Goal: Task Accomplishment & Management: Manage account settings

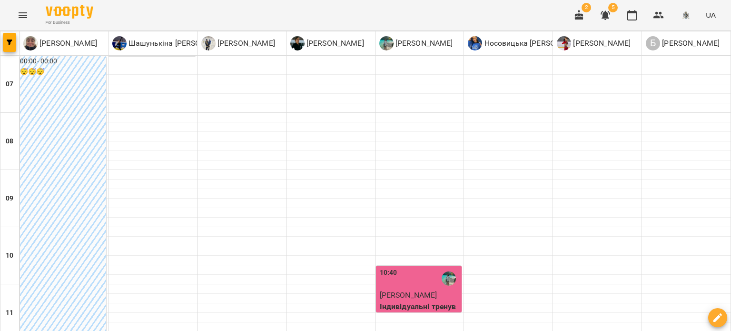
scroll to position [380, 0]
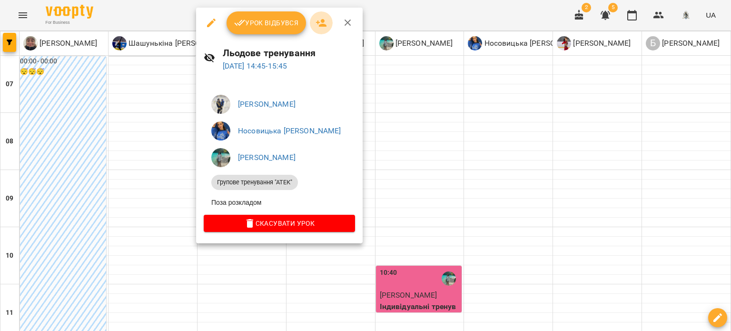
click at [321, 19] on icon "button" at bounding box center [320, 22] width 11 height 11
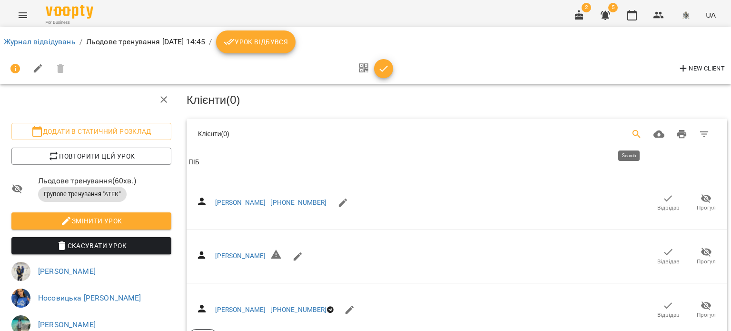
click at [631, 135] on icon "Search" at bounding box center [636, 133] width 11 height 11
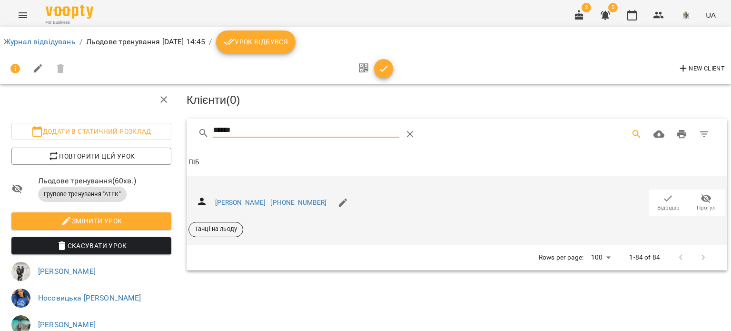
click at [657, 204] on span "Відвідав" at bounding box center [668, 208] width 22 height 8
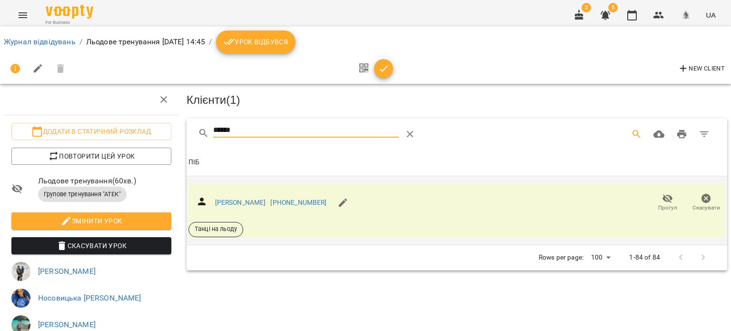
drag, startPoint x: 238, startPoint y: 127, endPoint x: 209, endPoint y: 127, distance: 29.0
click at [209, 127] on div "******" at bounding box center [333, 134] width 270 height 23
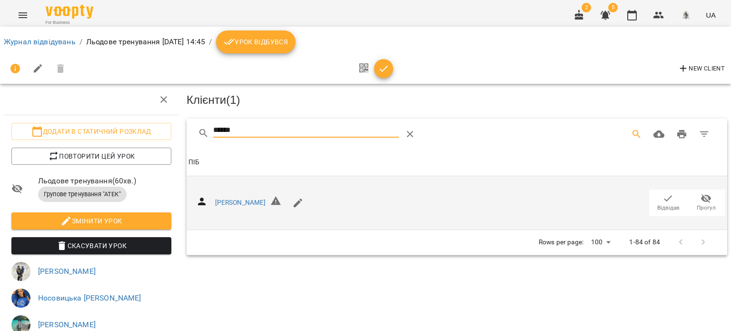
click at [662, 204] on span "Відвідав" at bounding box center [668, 208] width 22 height 8
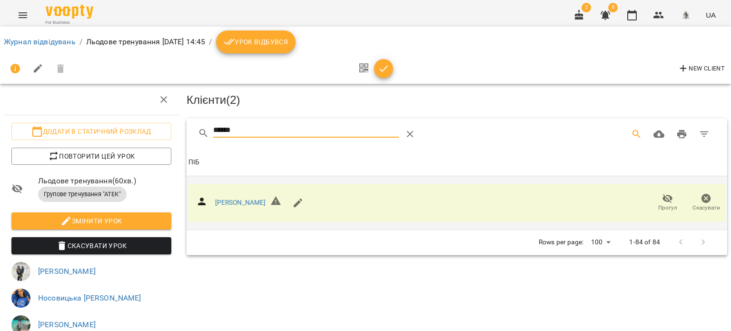
drag, startPoint x: 243, startPoint y: 127, endPoint x: 195, endPoint y: 129, distance: 47.6
click at [195, 129] on div "******" at bounding box center [456, 133] width 540 height 30
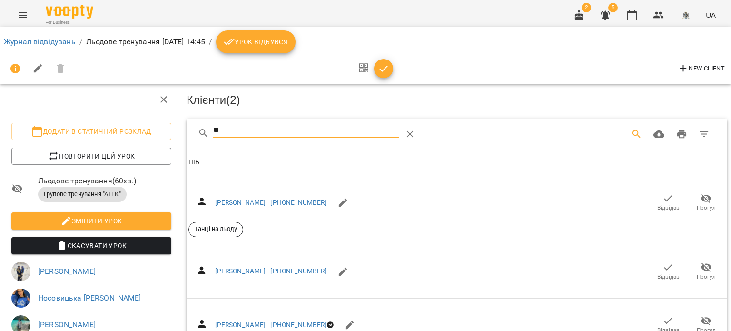
type input "*"
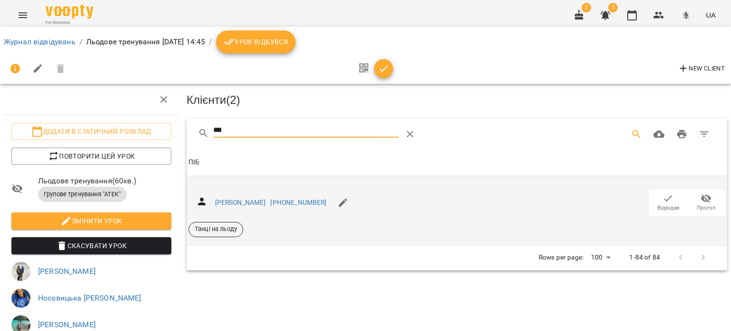
click at [662, 201] on icon "button" at bounding box center [667, 198] width 11 height 11
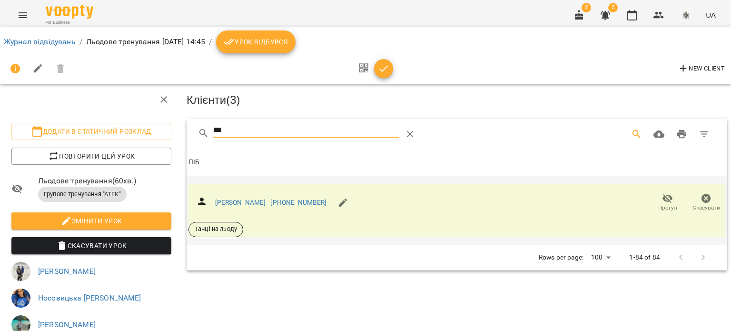
drag, startPoint x: 249, startPoint y: 129, endPoint x: 201, endPoint y: 133, distance: 48.2
click at [201, 133] on div "***" at bounding box center [333, 134] width 270 height 23
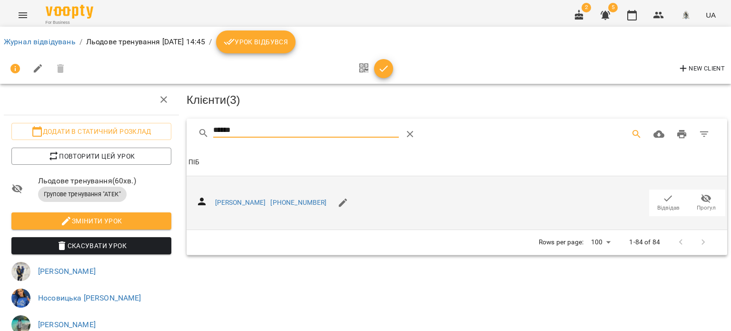
click at [662, 198] on icon "button" at bounding box center [667, 198] width 11 height 11
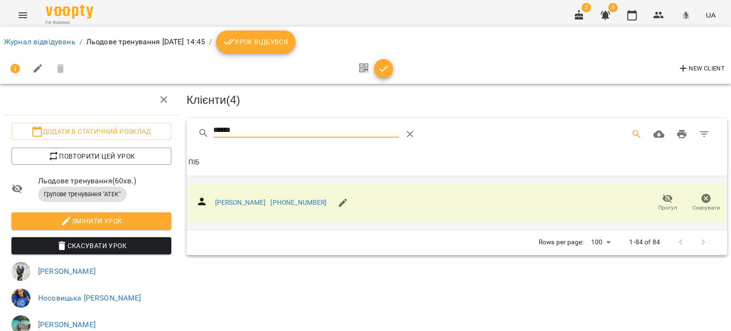
drag, startPoint x: 247, startPoint y: 127, endPoint x: 186, endPoint y: 132, distance: 60.6
click at [188, 132] on div "******" at bounding box center [456, 133] width 540 height 30
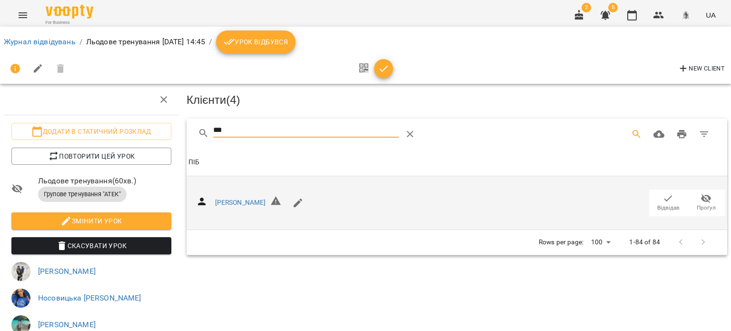
click at [662, 201] on icon "button" at bounding box center [667, 198] width 11 height 11
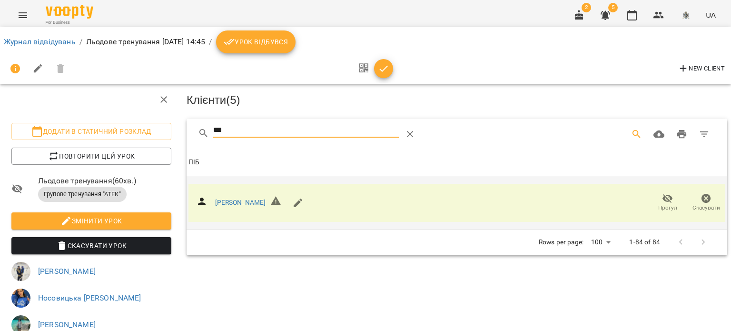
drag, startPoint x: 228, startPoint y: 128, endPoint x: 200, endPoint y: 132, distance: 28.9
click at [200, 132] on div "***" at bounding box center [333, 134] width 270 height 23
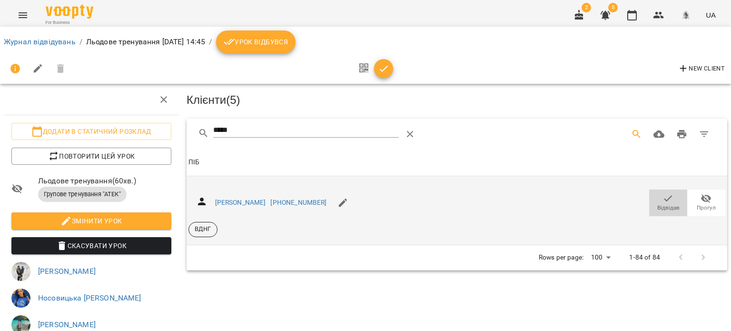
click at [662, 196] on icon "button" at bounding box center [667, 198] width 11 height 11
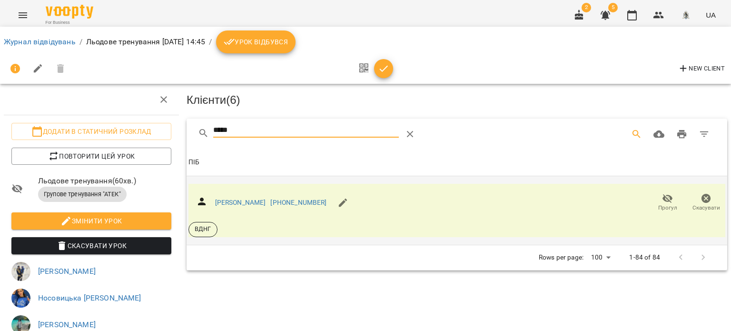
drag, startPoint x: 224, startPoint y: 129, endPoint x: 197, endPoint y: 131, distance: 27.6
click at [198, 131] on div "*****" at bounding box center [333, 134] width 270 height 23
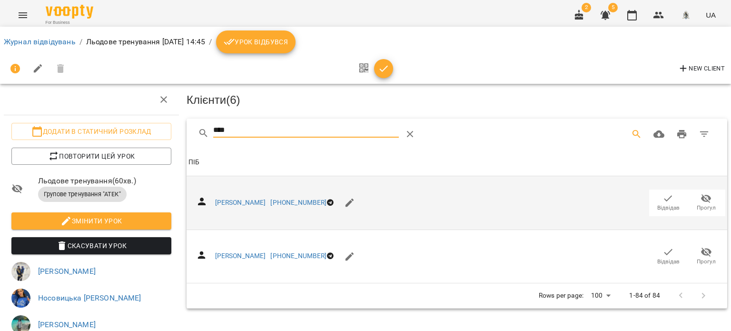
click at [657, 204] on span "Відвідав" at bounding box center [668, 208] width 22 height 8
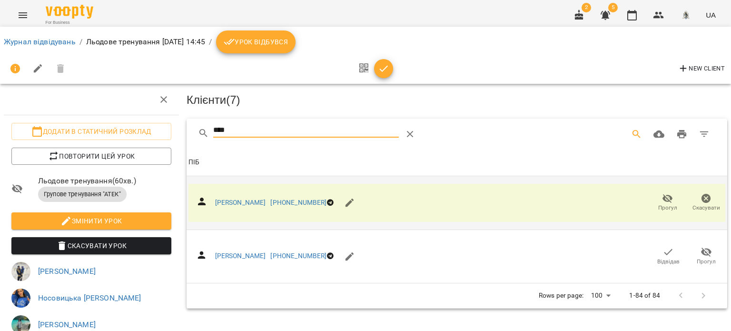
drag, startPoint x: 242, startPoint y: 125, endPoint x: 191, endPoint y: 129, distance: 51.5
click at [191, 129] on div "****" at bounding box center [456, 133] width 540 height 30
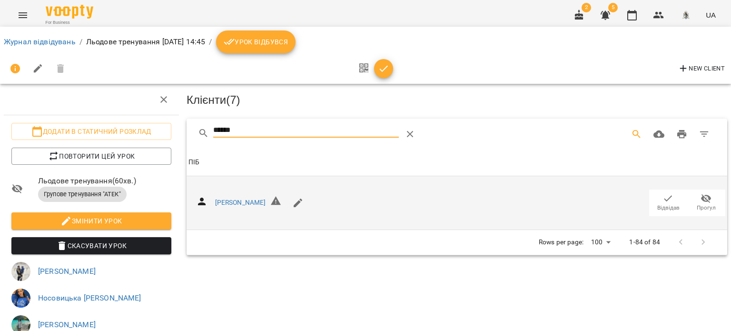
click at [664, 197] on icon "button" at bounding box center [668, 198] width 8 height 6
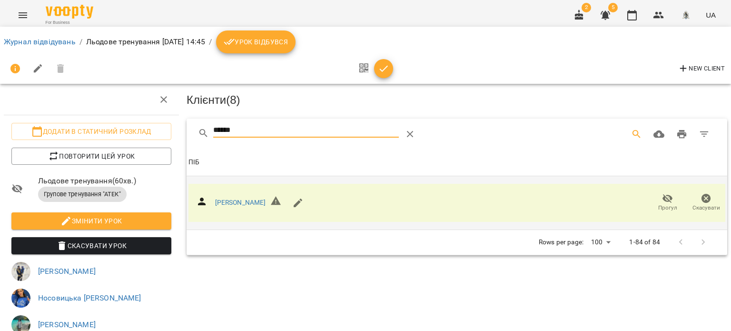
drag, startPoint x: 282, startPoint y: 128, endPoint x: 204, endPoint y: 127, distance: 78.5
click at [204, 128] on div "******" at bounding box center [333, 134] width 270 height 23
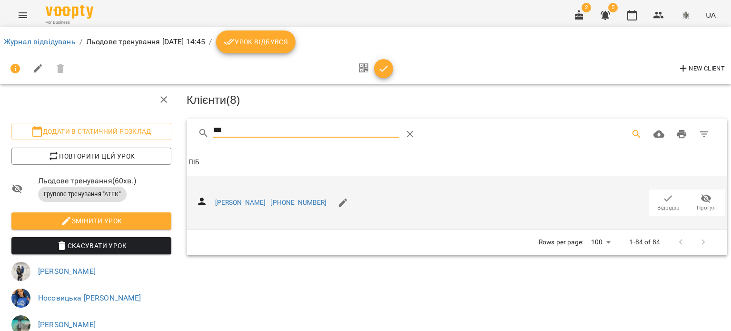
type input "***"
click at [662, 199] on icon "button" at bounding box center [667, 198] width 11 height 11
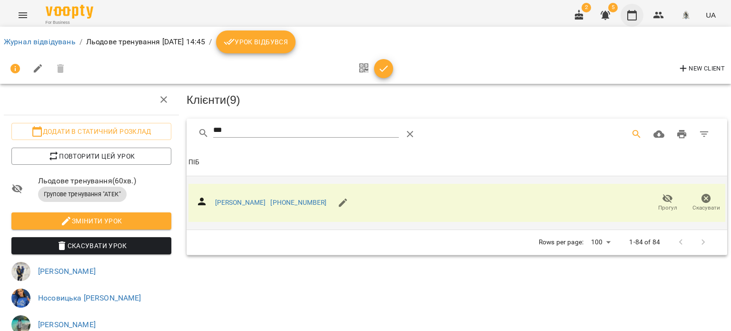
click at [631, 17] on icon "button" at bounding box center [631, 15] width 11 height 11
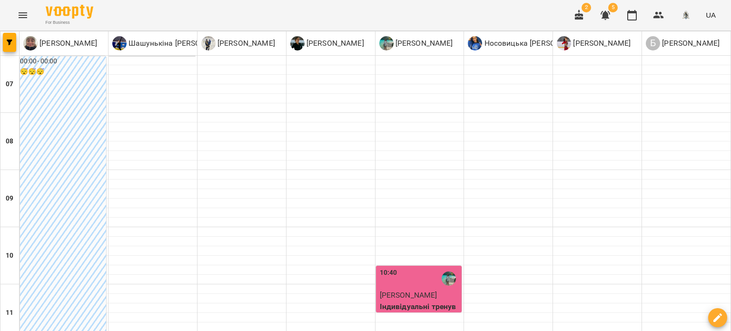
scroll to position [333, 0]
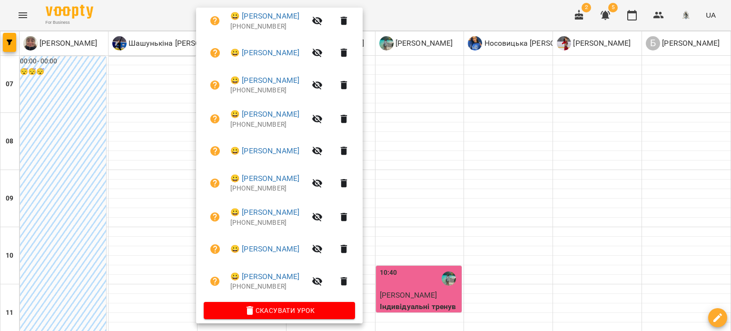
scroll to position [230, 0]
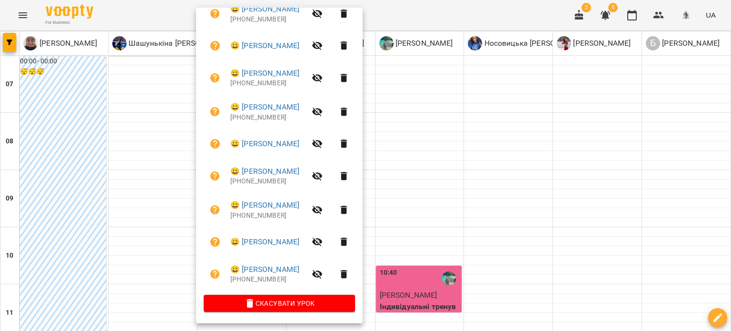
click at [598, 225] on div at bounding box center [365, 165] width 731 height 331
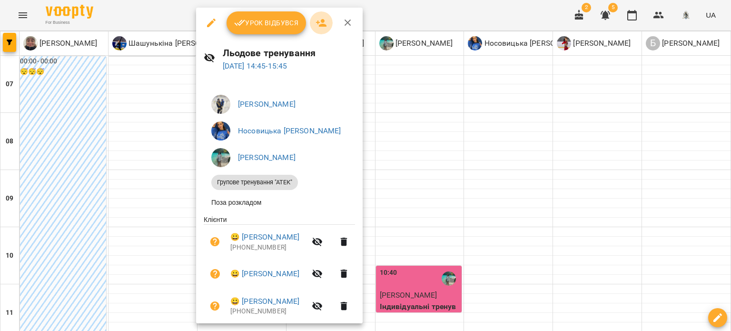
click at [323, 25] on icon "button" at bounding box center [321, 23] width 10 height 8
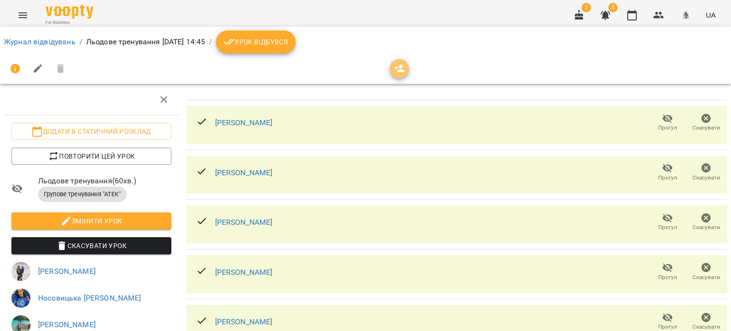
click at [400, 74] on button "button" at bounding box center [399, 68] width 19 height 19
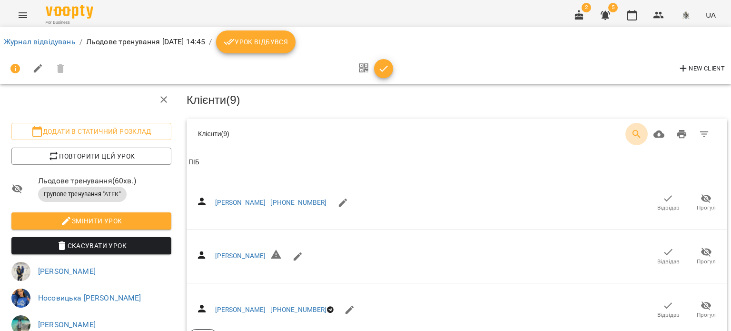
click at [631, 132] on icon "Search" at bounding box center [636, 133] width 11 height 11
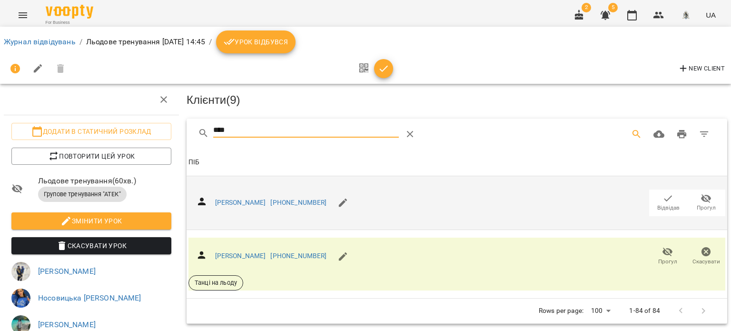
click at [666, 207] on span "Відвідав" at bounding box center [668, 208] width 22 height 8
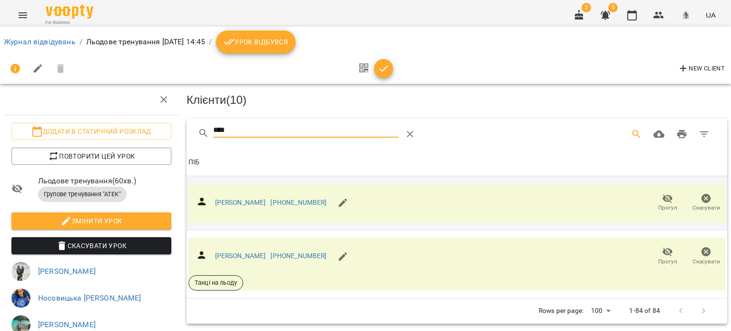
drag, startPoint x: 242, startPoint y: 131, endPoint x: 177, endPoint y: 131, distance: 65.2
click at [177, 131] on div "Додати в статичний розклад Повторити цей урок Льодове тренування ( 60 хв. ) Гру…" at bounding box center [365, 221] width 738 height 364
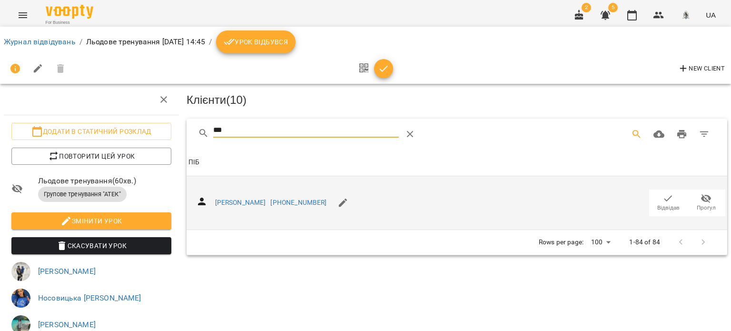
click at [672, 207] on span "Відвідав" at bounding box center [667, 202] width 27 height 19
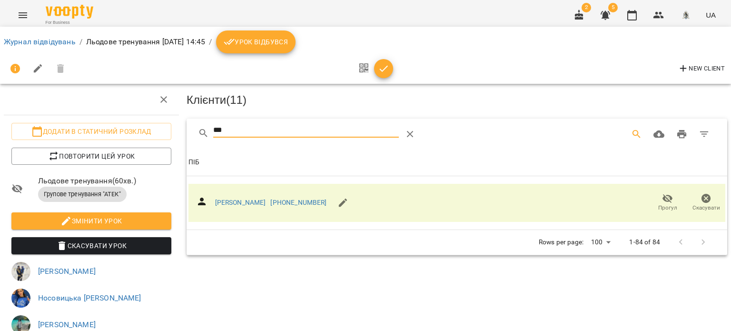
drag, startPoint x: 240, startPoint y: 129, endPoint x: 222, endPoint y: 130, distance: 18.1
click at [213, 128] on input "***" at bounding box center [306, 130] width 186 height 15
type input "*"
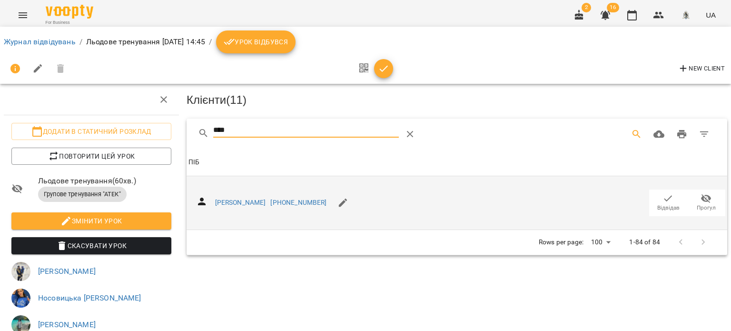
click at [657, 204] on span "Відвідав" at bounding box center [668, 208] width 22 height 8
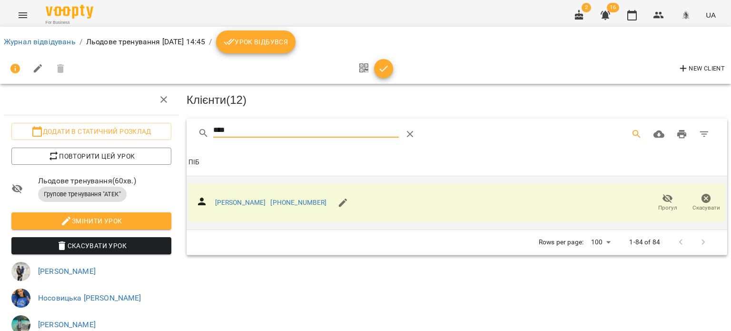
drag, startPoint x: 232, startPoint y: 129, endPoint x: 177, endPoint y: 125, distance: 55.3
click at [177, 125] on div "Додати в статичний розклад Повторити цей урок Льодове тренування ( 60 хв. ) Гру…" at bounding box center [365, 221] width 738 height 364
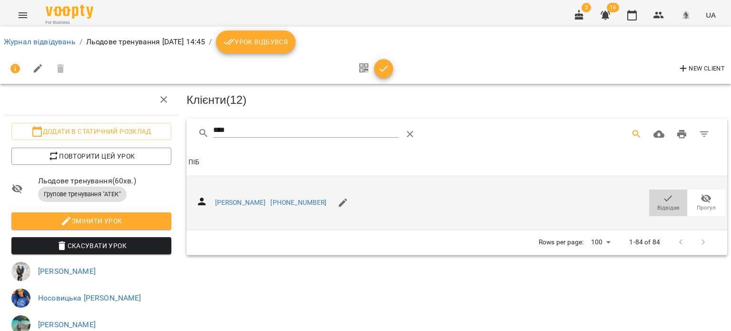
click at [672, 206] on span "Відвідав" at bounding box center [668, 208] width 22 height 8
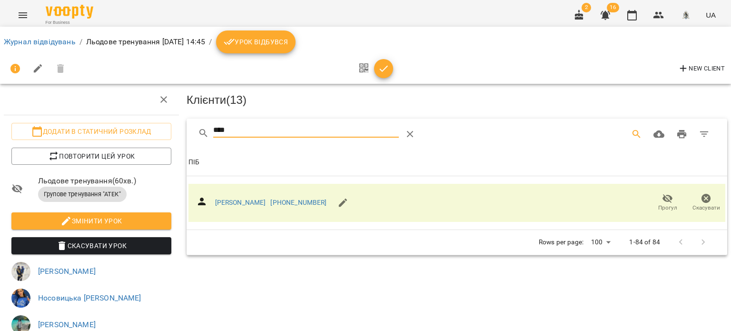
drag, startPoint x: 241, startPoint y: 132, endPoint x: 201, endPoint y: 130, distance: 39.5
click at [201, 130] on div "****" at bounding box center [333, 134] width 270 height 23
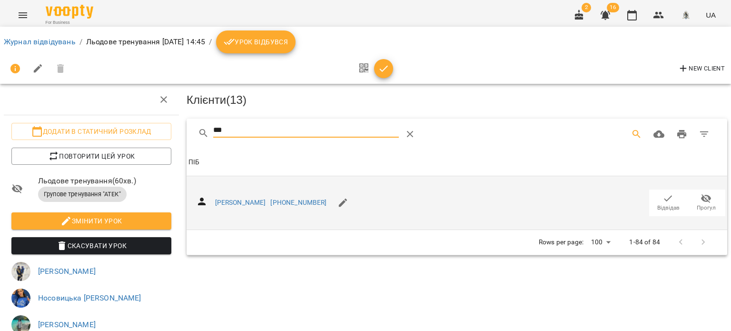
type input "***"
click at [654, 199] on span "Відвідав" at bounding box center [667, 202] width 27 height 19
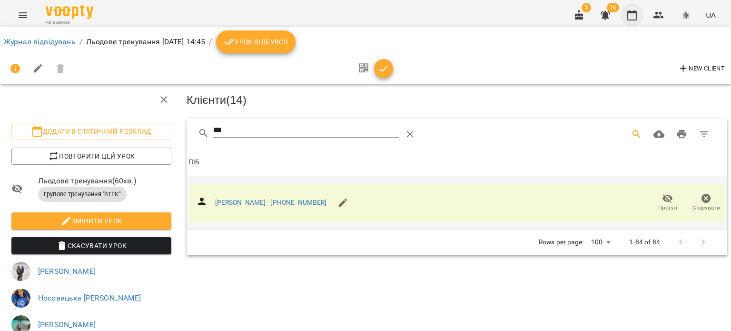
click at [629, 17] on icon "button" at bounding box center [631, 15] width 11 height 11
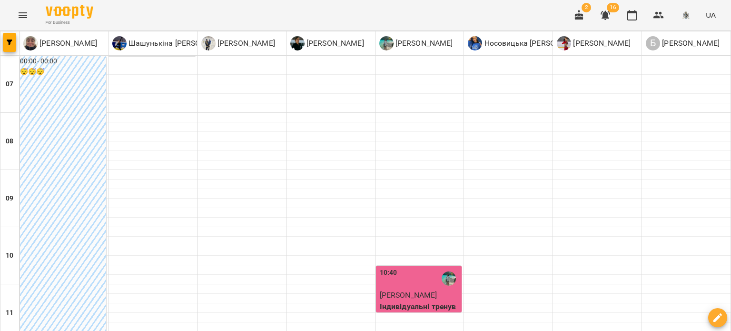
scroll to position [333, 0]
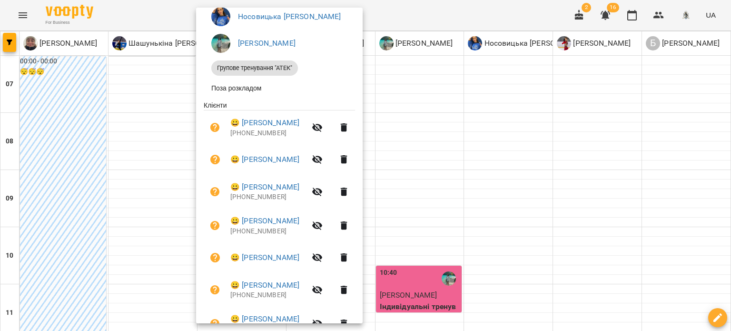
scroll to position [0, 0]
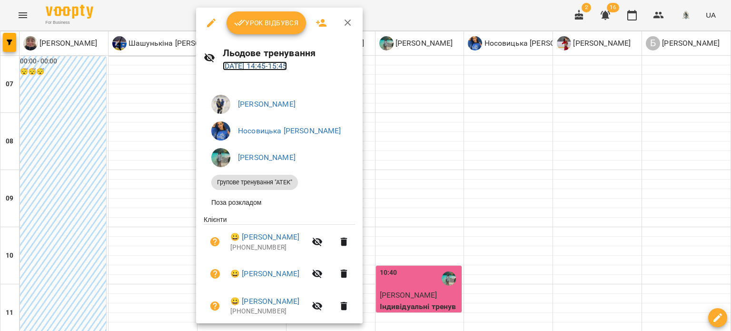
click at [248, 67] on link "[DATE] 14:45 - 15:45" at bounding box center [255, 65] width 65 height 9
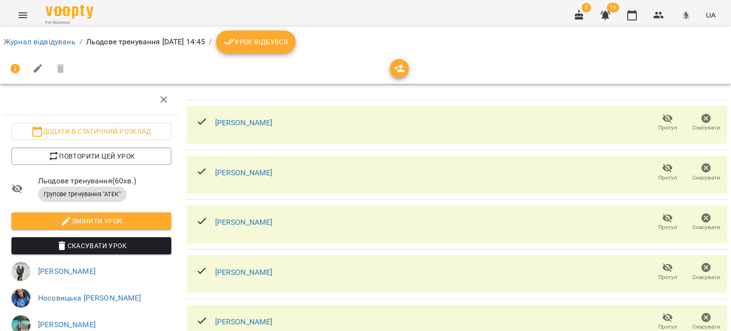
click at [401, 72] on icon "button" at bounding box center [399, 68] width 11 height 11
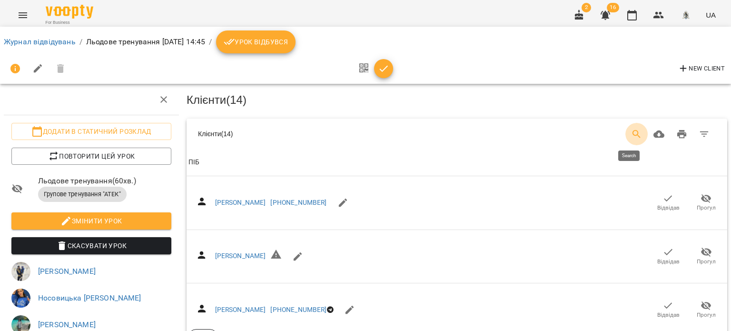
click at [632, 133] on icon "Search" at bounding box center [636, 133] width 11 height 11
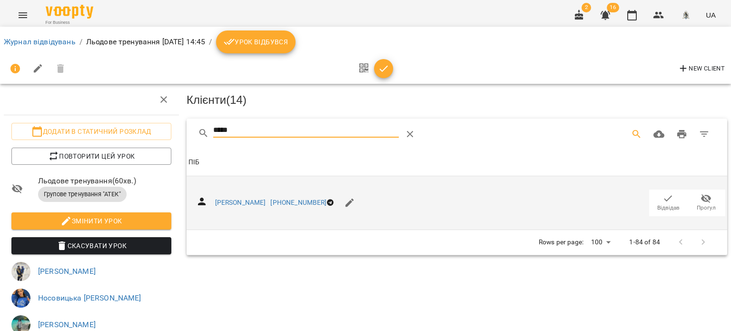
click at [662, 198] on icon "button" at bounding box center [667, 198] width 11 height 11
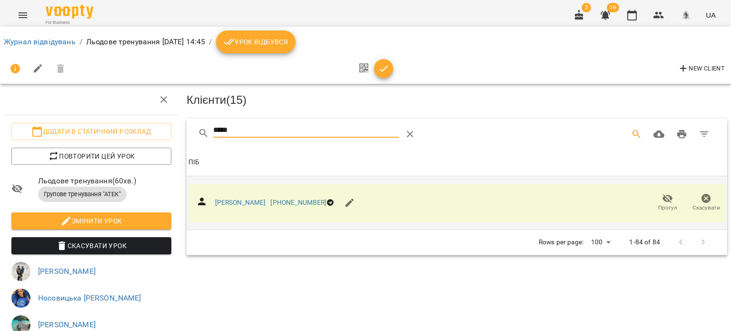
drag, startPoint x: 216, startPoint y: 121, endPoint x: 192, endPoint y: 121, distance: 24.3
click at [192, 121] on div "*****" at bounding box center [456, 133] width 540 height 30
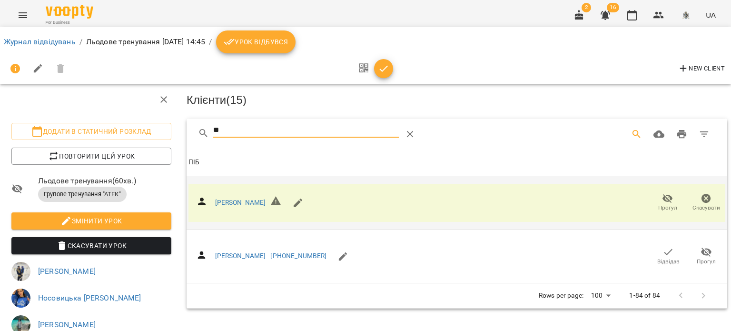
type input "*"
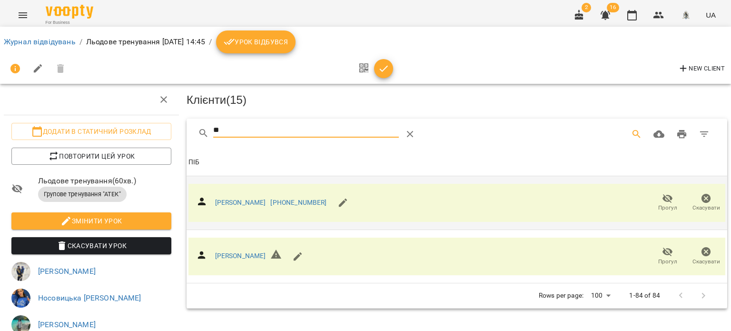
type input "*"
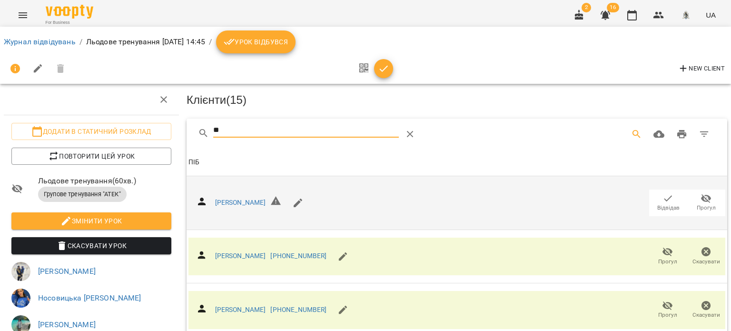
type input "*"
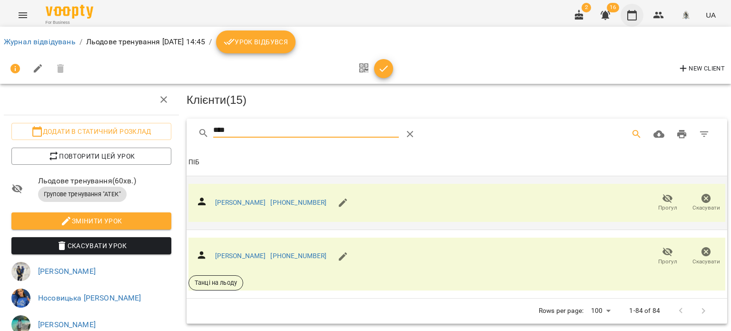
type input "****"
click at [631, 16] on icon "button" at bounding box center [631, 15] width 11 height 11
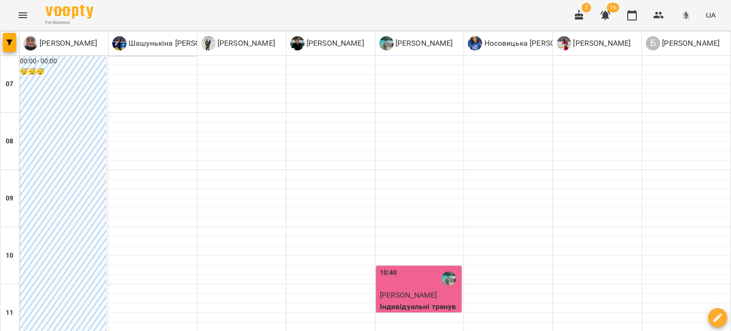
scroll to position [333, 0]
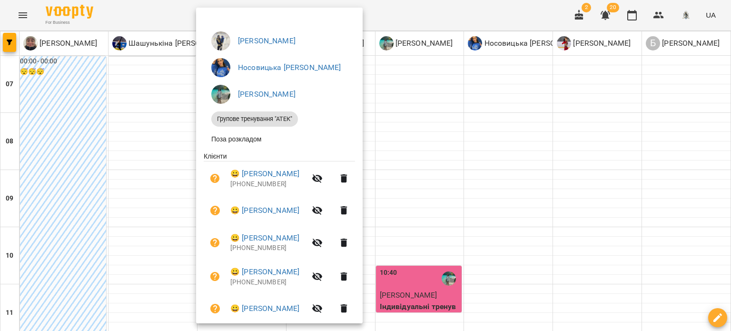
scroll to position [0, 0]
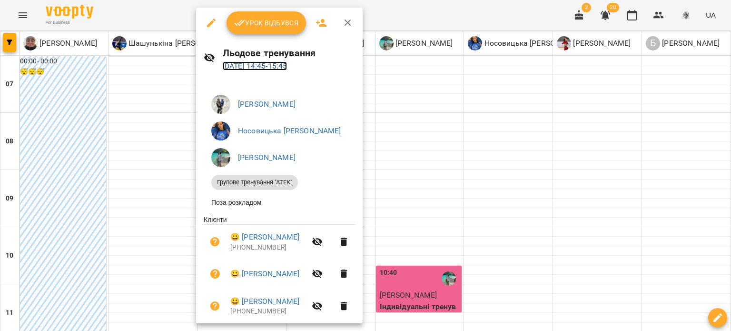
click at [244, 66] on link "[DATE] 14:45 - 15:45" at bounding box center [255, 65] width 65 height 9
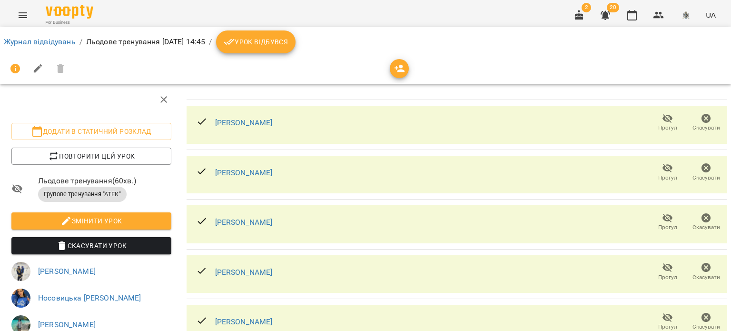
click at [401, 69] on icon "button" at bounding box center [399, 68] width 11 height 11
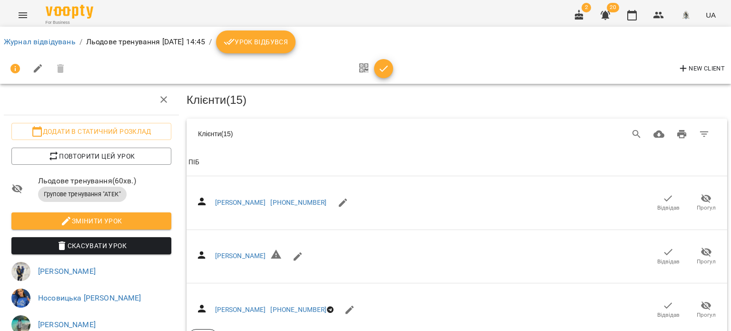
click at [257, 167] on th "ПІБ" at bounding box center [456, 162] width 540 height 27
click at [633, 131] on icon "Search" at bounding box center [636, 133] width 11 height 11
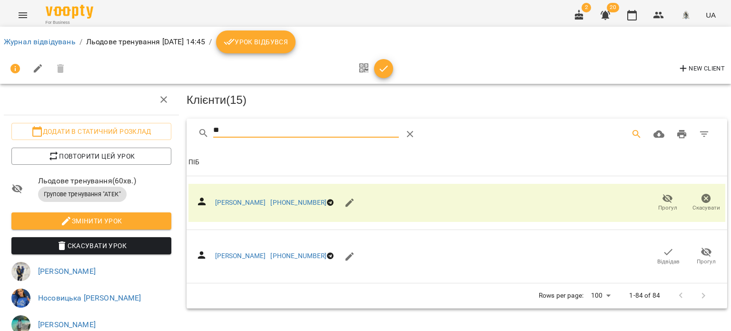
type input "*"
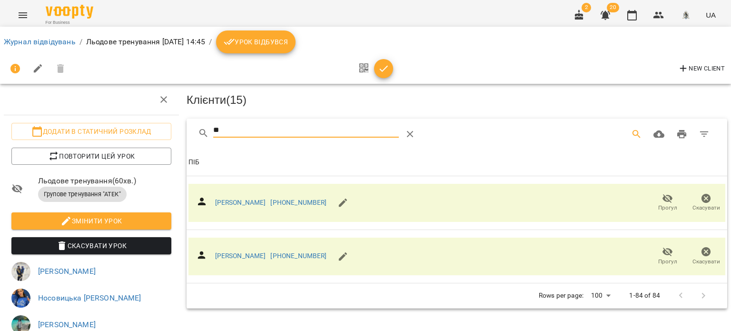
type input "*"
type input "***"
click at [631, 17] on icon "button" at bounding box center [631, 15] width 11 height 11
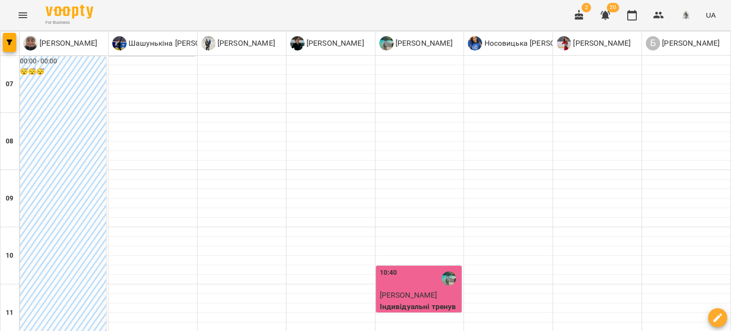
scroll to position [380, 0]
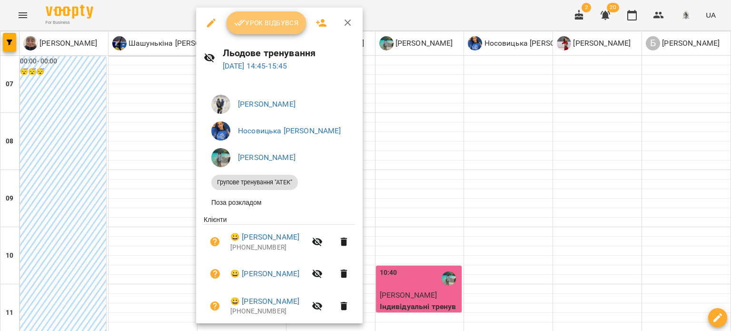
click at [261, 20] on span "Урок відбувся" at bounding box center [266, 22] width 65 height 11
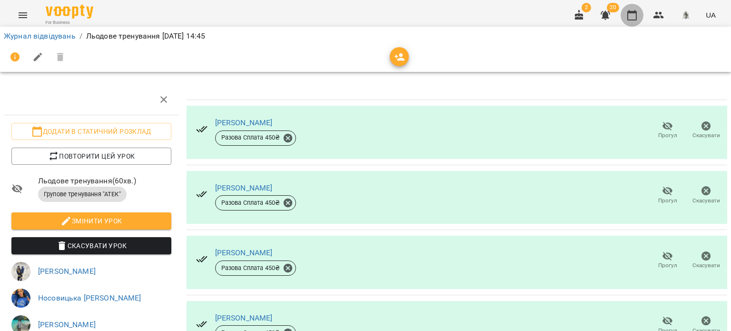
click at [633, 11] on icon "button" at bounding box center [631, 15] width 11 height 11
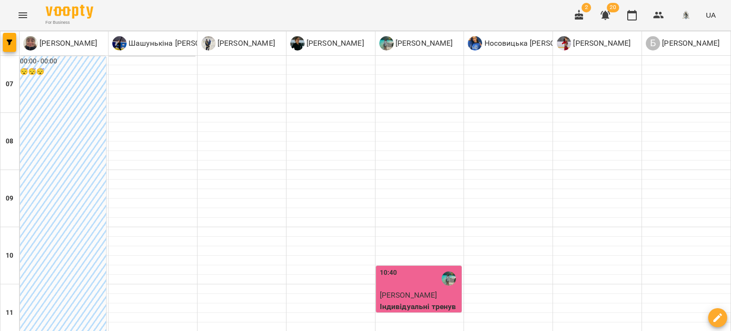
scroll to position [380, 0]
